Goal: Information Seeking & Learning: Learn about a topic

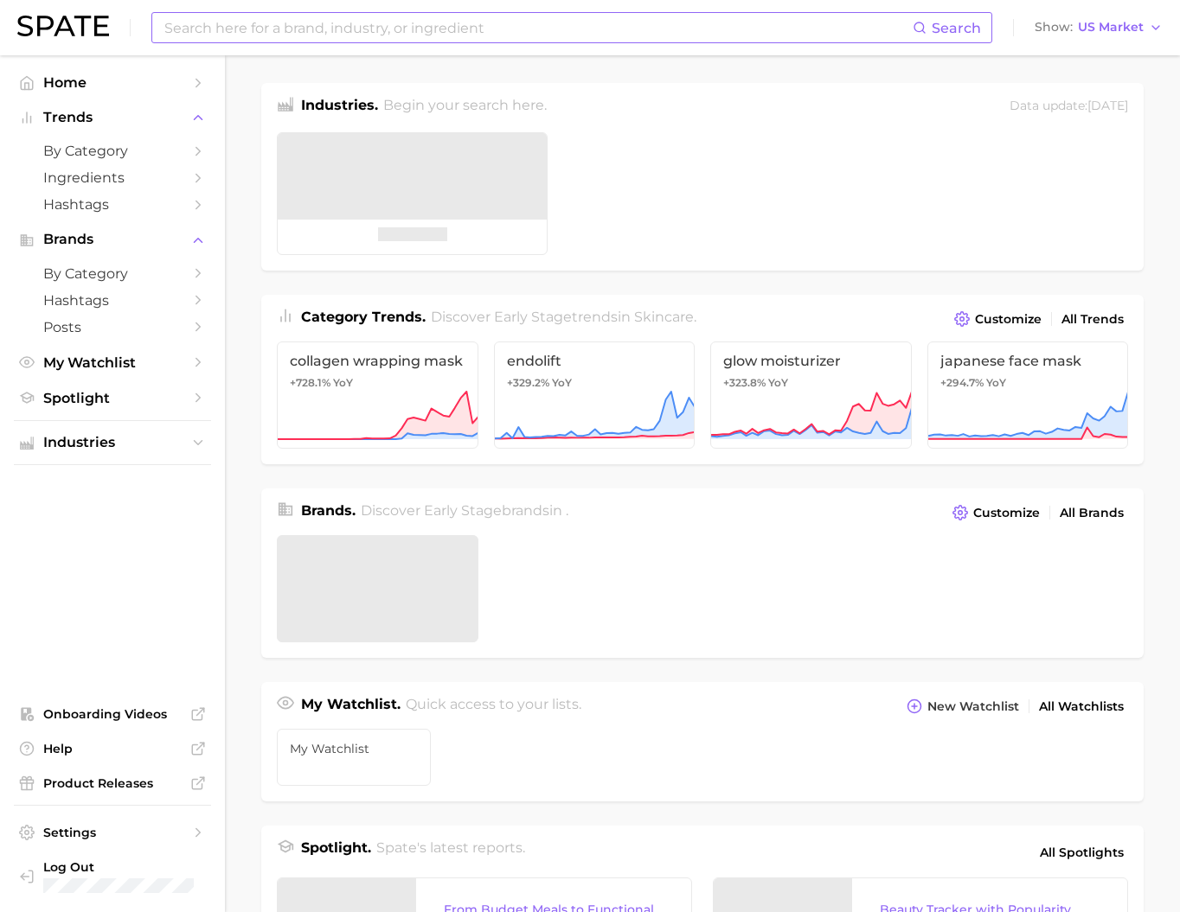
click at [390, 28] on input at bounding box center [538, 27] width 750 height 29
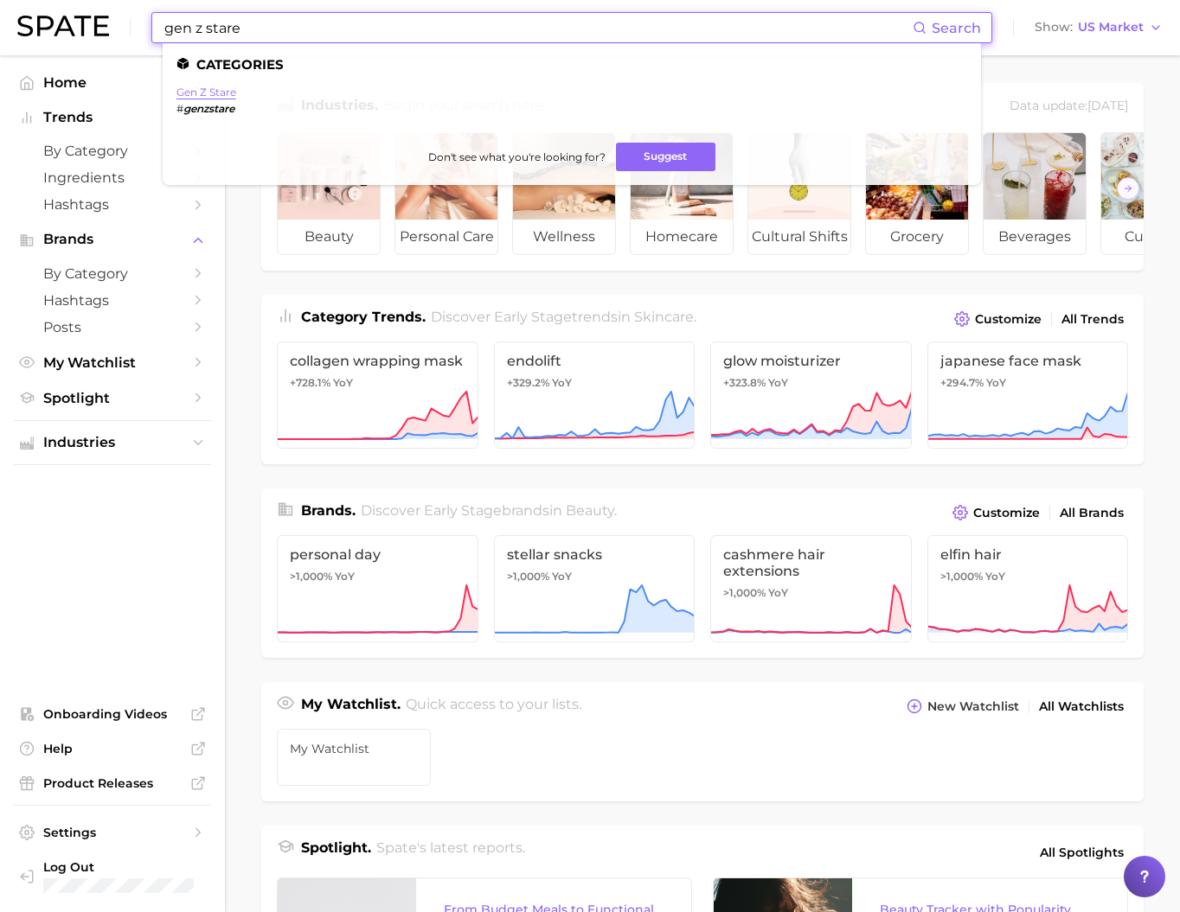
type input "gen z stare"
click at [236, 91] on link "gen z stare" at bounding box center [206, 92] width 60 height 13
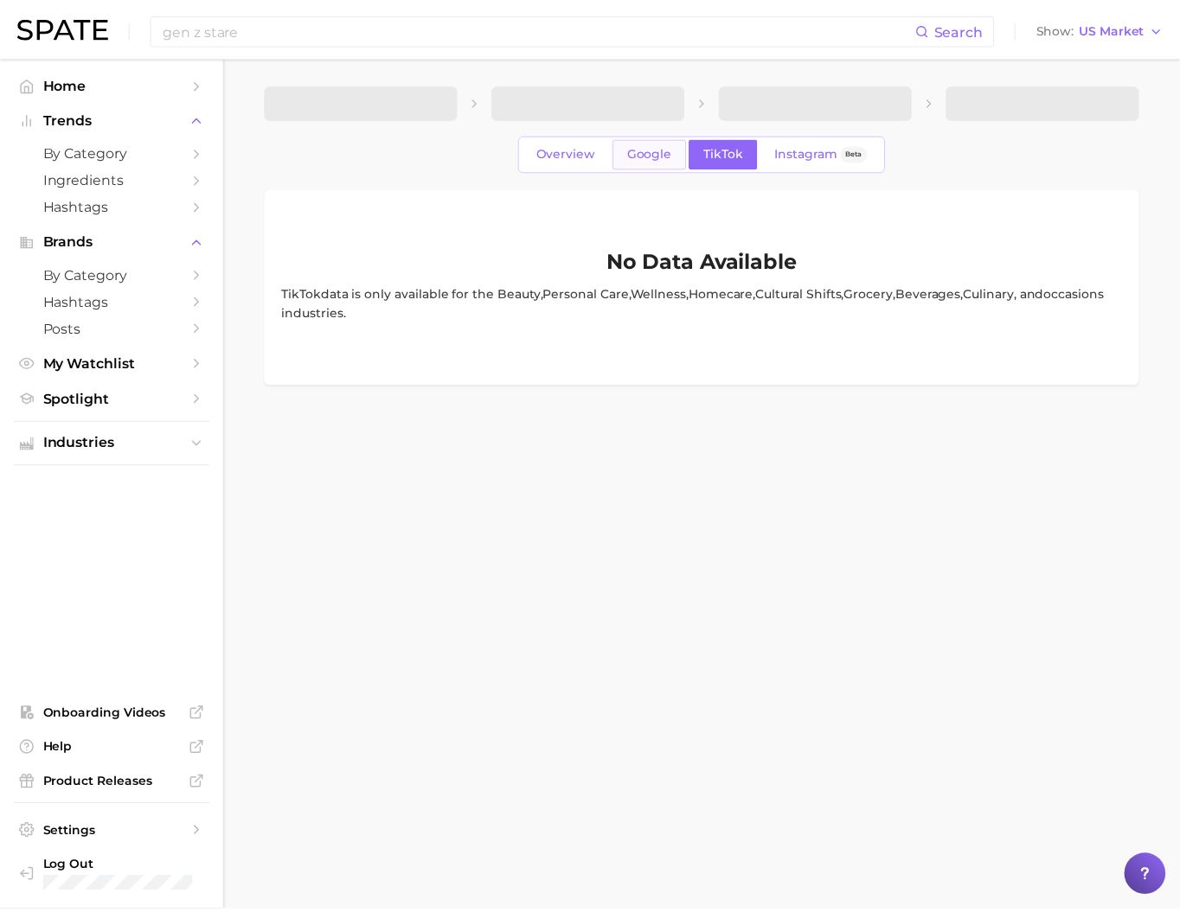
click at [662, 154] on span "Google" at bounding box center [654, 151] width 45 height 15
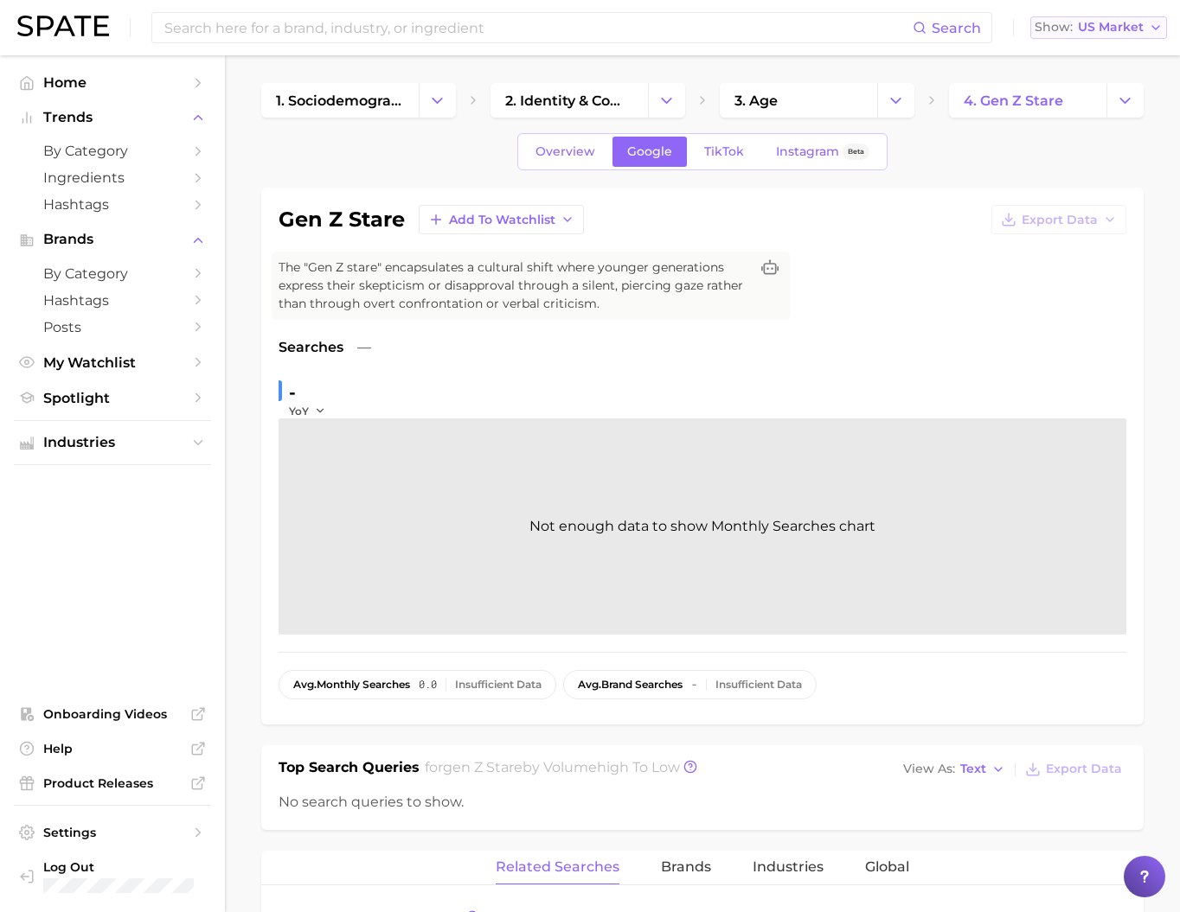
click at [1114, 36] on button "Show US Market" at bounding box center [1098, 27] width 137 height 22
click at [1095, 157] on span "[GEOGRAPHIC_DATA]" at bounding box center [1106, 149] width 134 height 15
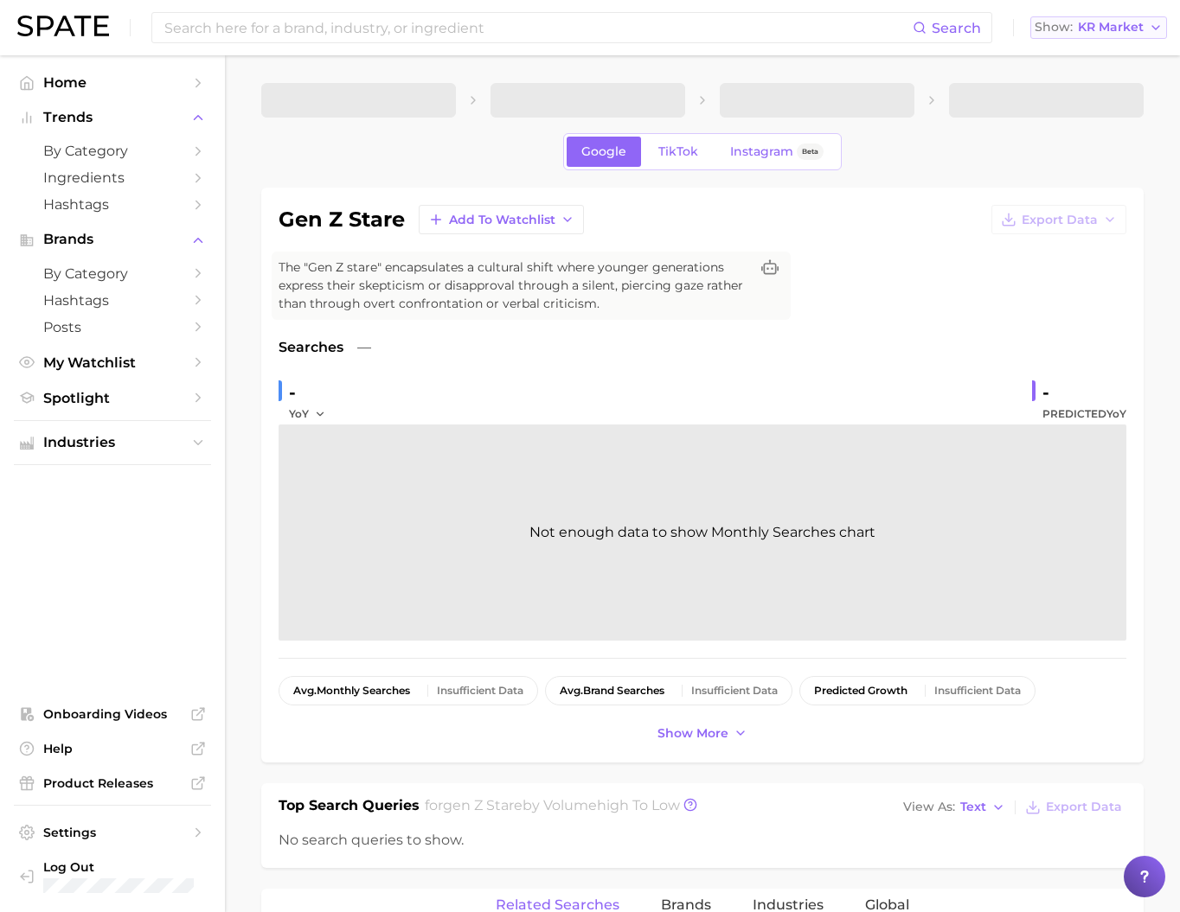
click at [1098, 31] on span "KR Market" at bounding box center [1111, 27] width 66 height 10
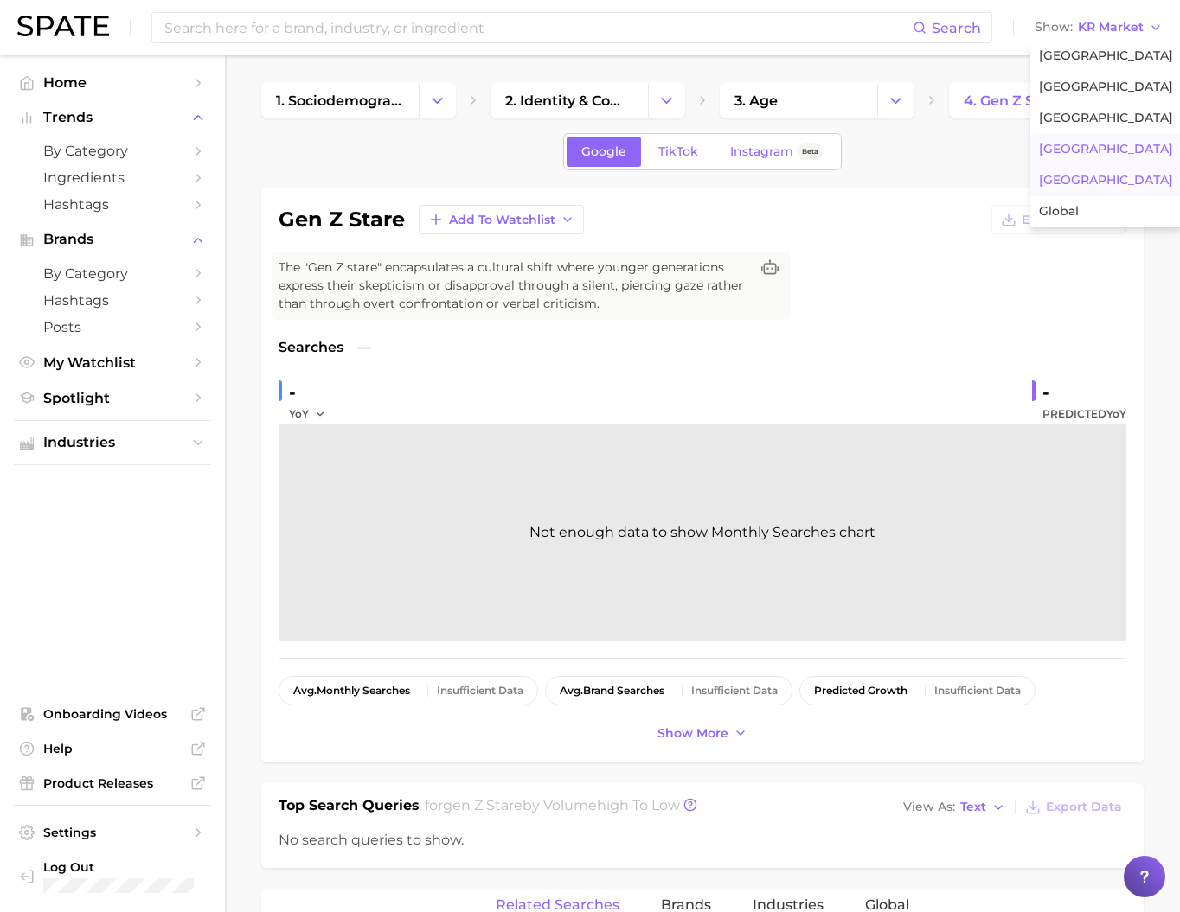
click at [1081, 196] on button "[GEOGRAPHIC_DATA]" at bounding box center [1105, 180] width 151 height 31
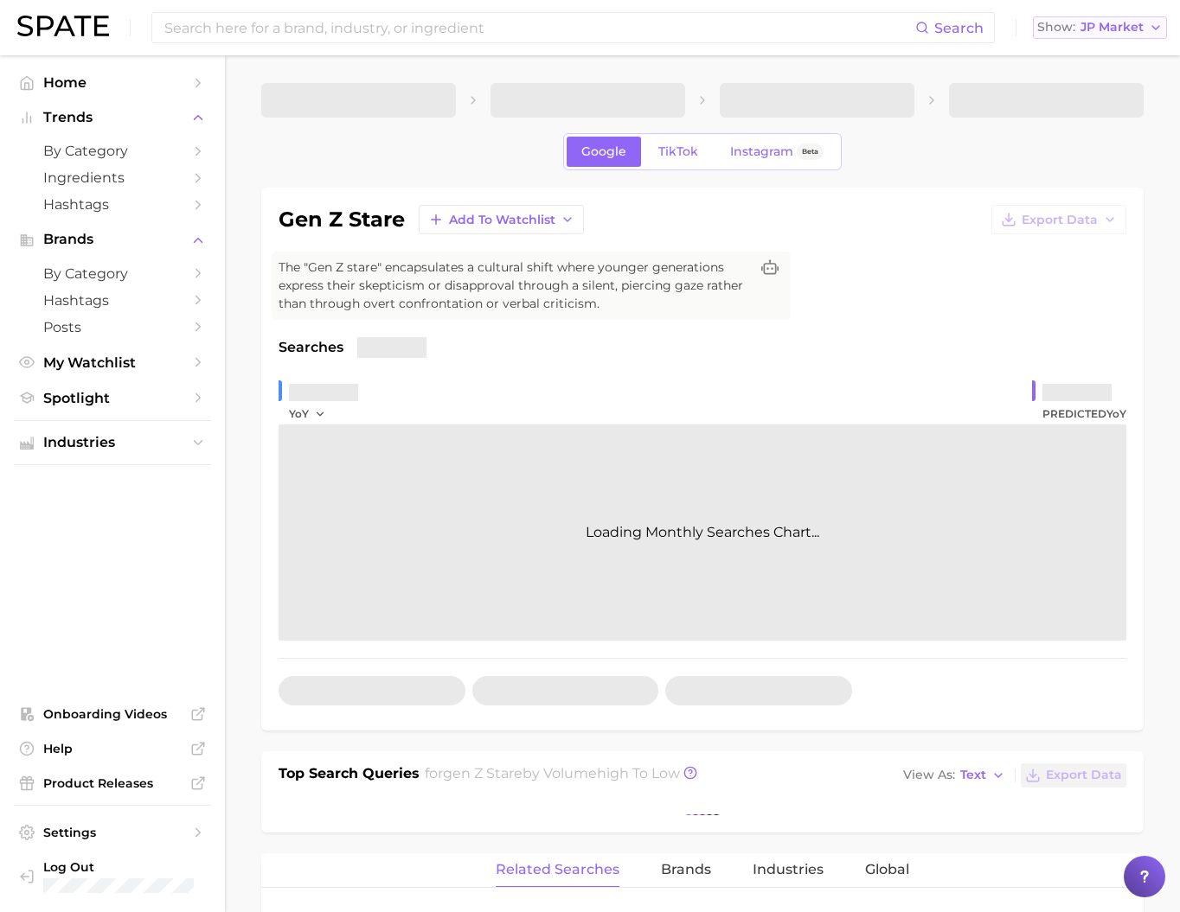
click at [1097, 24] on span "JP Market" at bounding box center [1111, 27] width 63 height 10
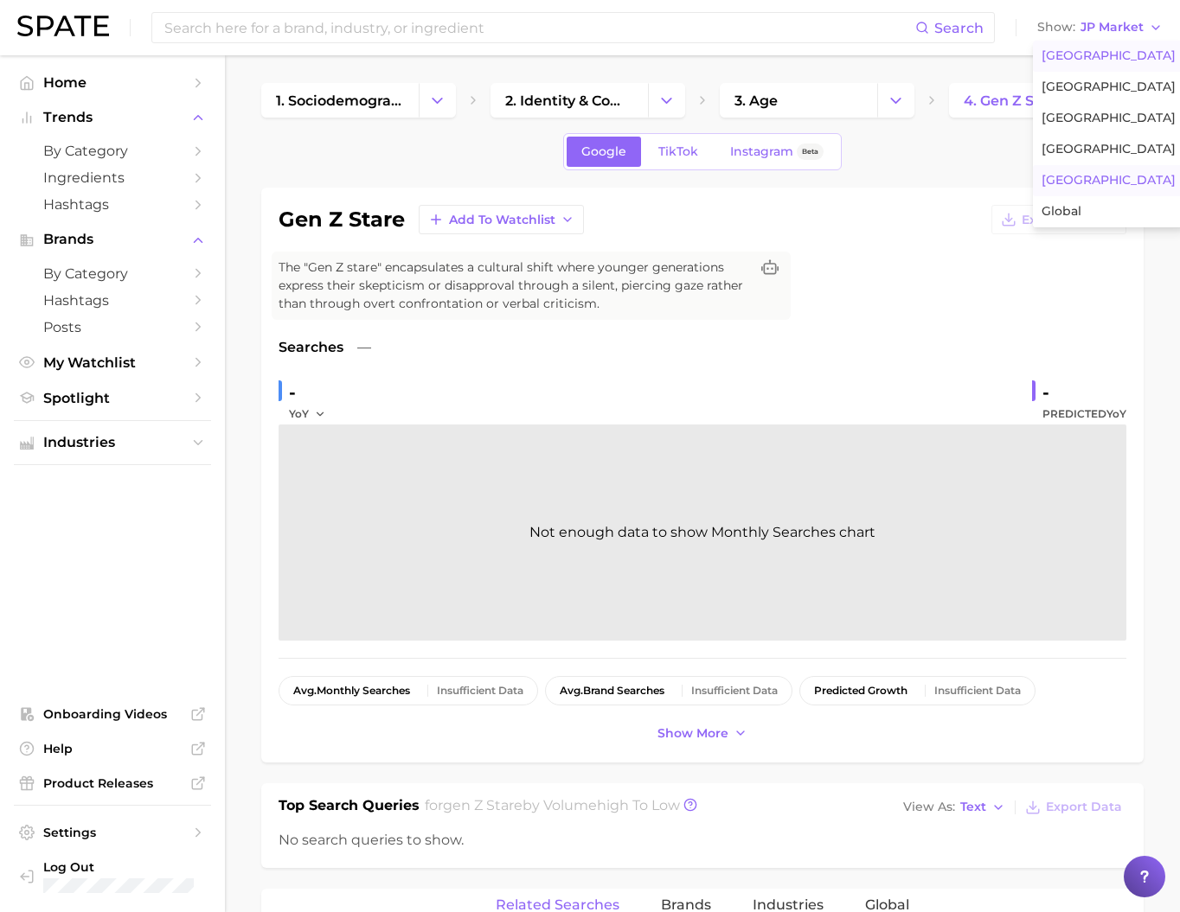
click at [1102, 68] on button "[GEOGRAPHIC_DATA]" at bounding box center [1108, 56] width 151 height 31
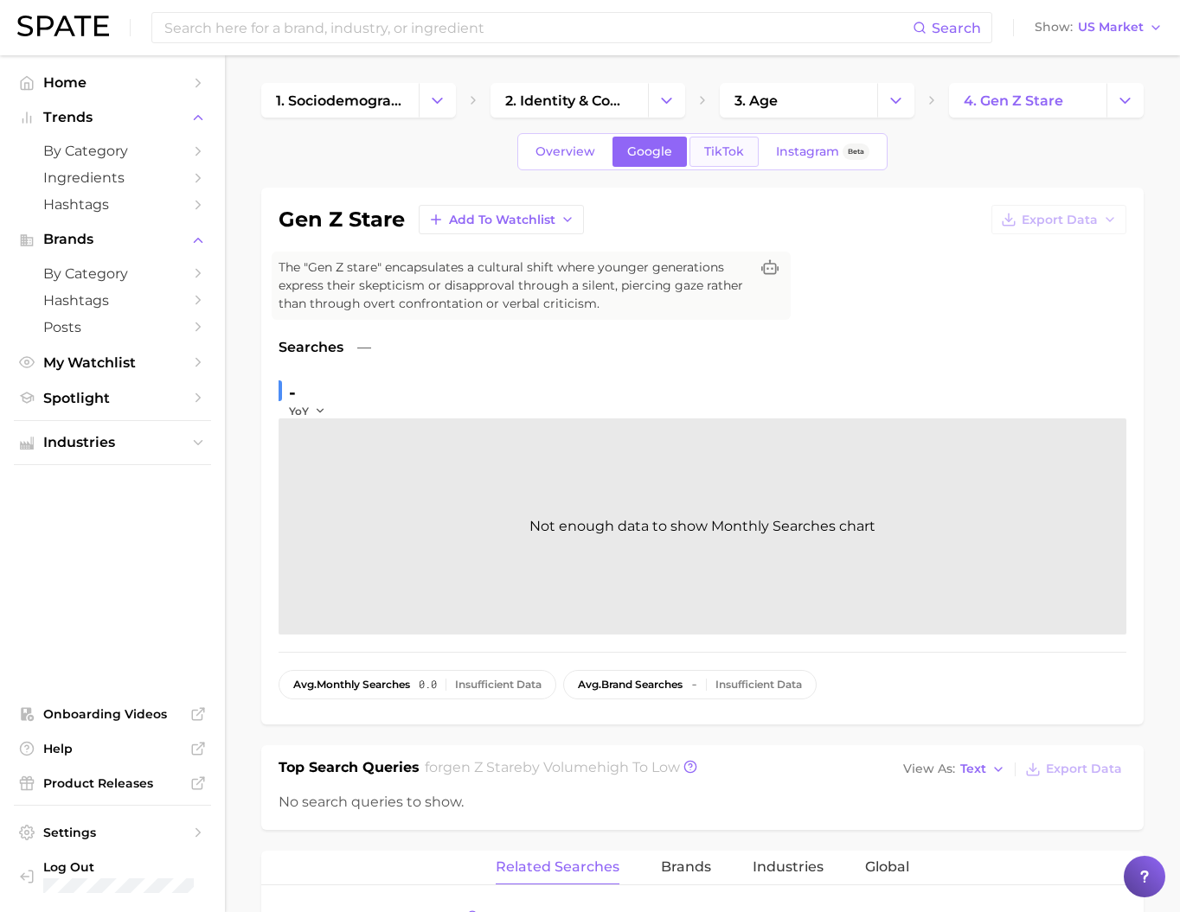
click at [754, 152] on link "TikTok" at bounding box center [723, 152] width 69 height 30
